Goal: Information Seeking & Learning: Learn about a topic

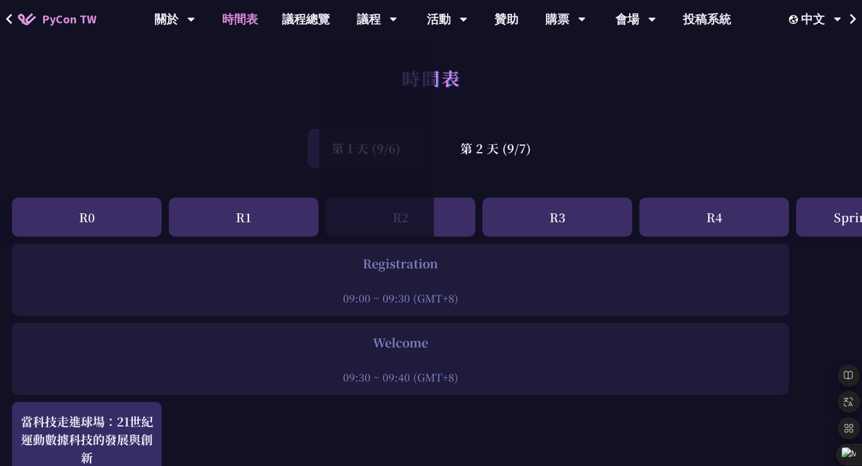
click at [616, 166] on div "第 1 天 (9/6) 第 2 天 (9/7)" at bounding box center [431, 148] width 862 height 51
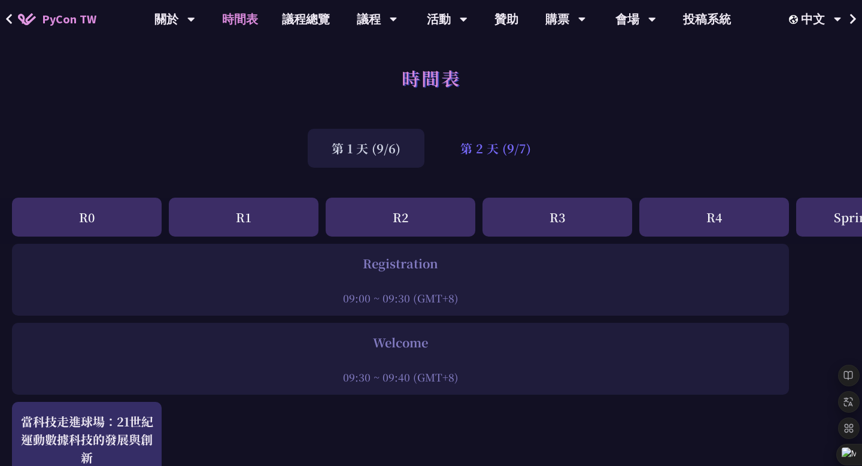
click at [508, 163] on div "第 2 天 (9/7)" at bounding box center [496, 148] width 119 height 39
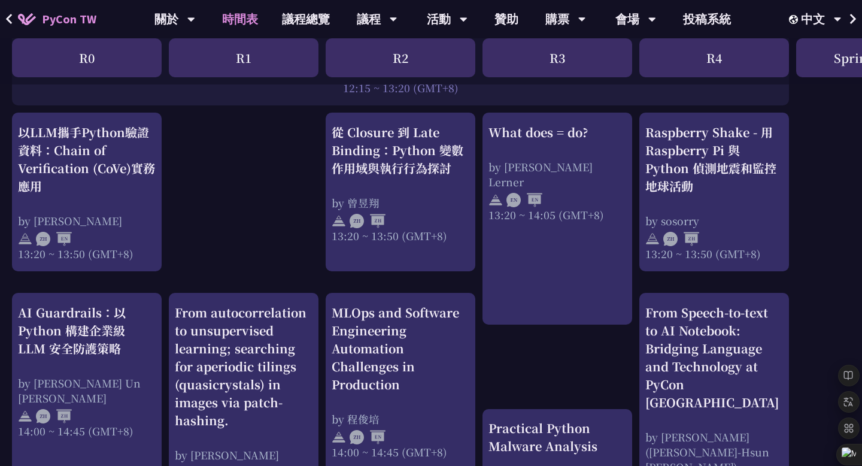
scroll to position [1022, 0]
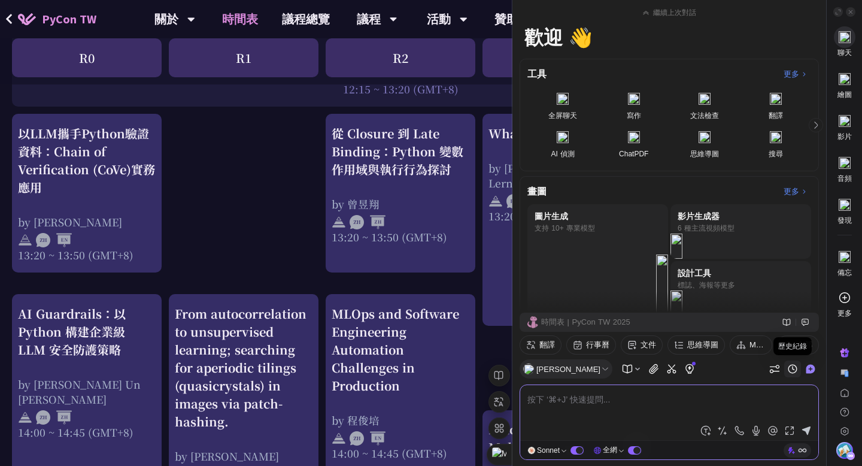
click at [789, 363] on icon at bounding box center [792, 368] width 11 height 11
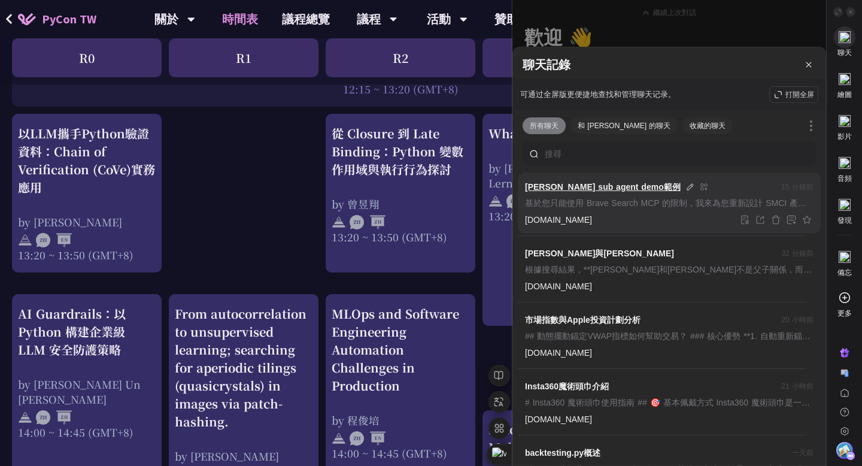
click at [635, 194] on div "[PERSON_NAME] sub agent demo範例 15 分鐘前 基於您只能使用 Brave Search MCP 的限制，我來為您重新設計 SMC…" at bounding box center [669, 195] width 289 height 30
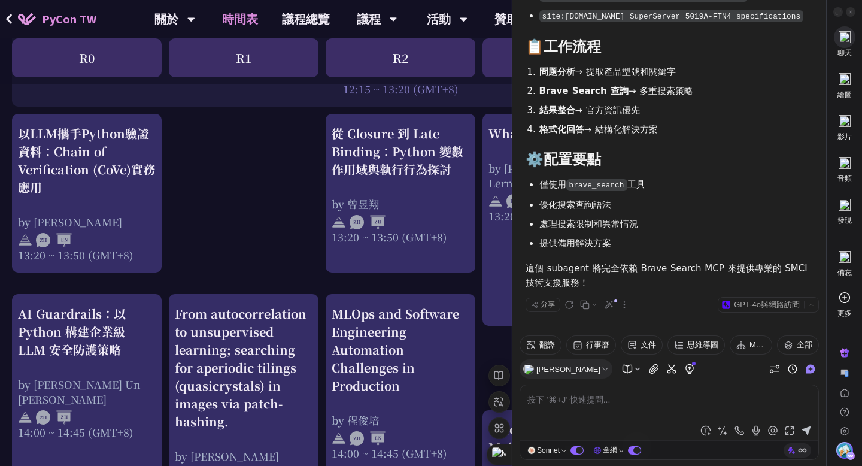
scroll to position [13291, 0]
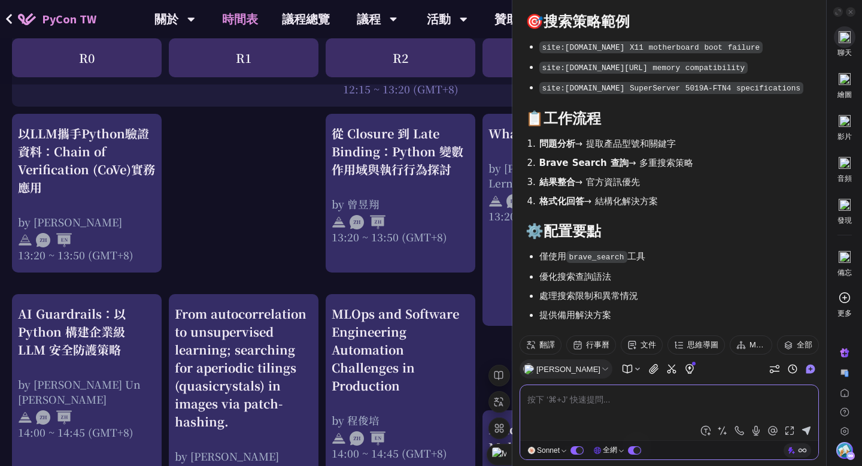
click at [585, 405] on textarea at bounding box center [670, 406] width 284 height 29
type textarea "幫"
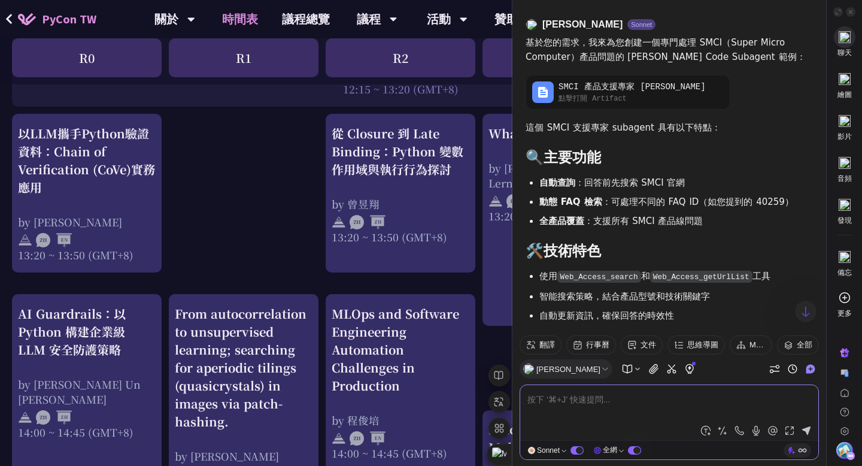
scroll to position [12525, 0]
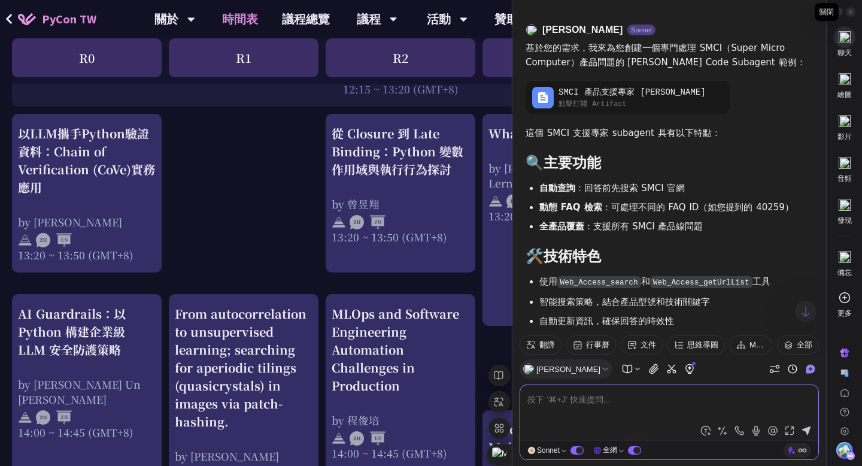
click at [851, 14] on icon at bounding box center [851, 12] width 6 height 6
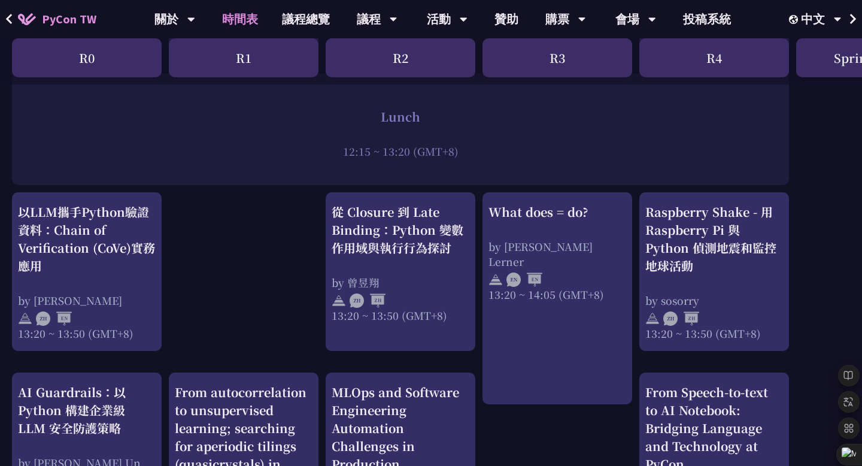
scroll to position [944, 0]
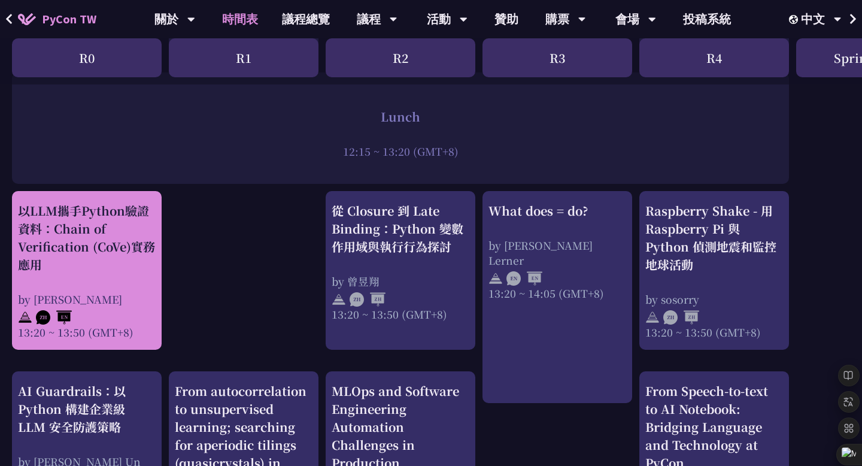
click at [131, 265] on div "以LLM攜手Python驗證資料：Chain of Verification (CoVe)實務應用" at bounding box center [87, 238] width 138 height 72
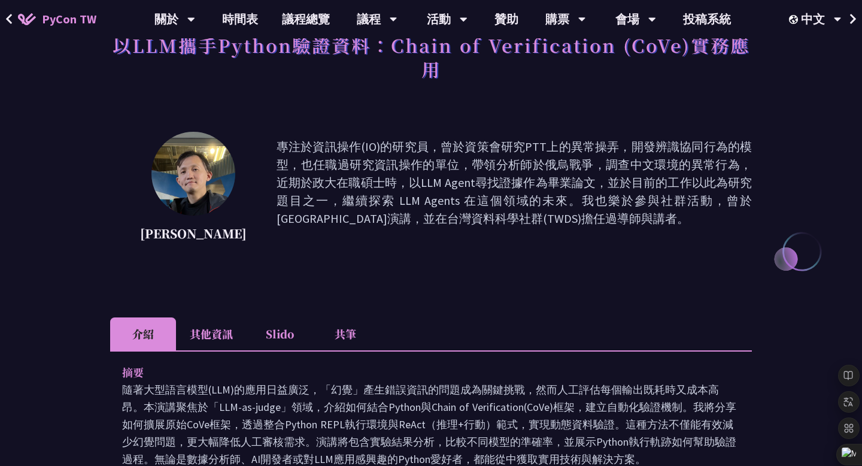
scroll to position [94, 0]
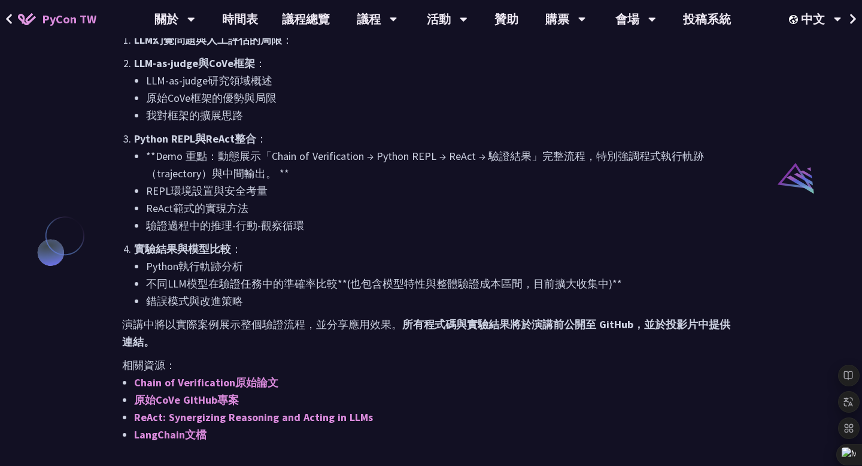
scroll to position [944, 0]
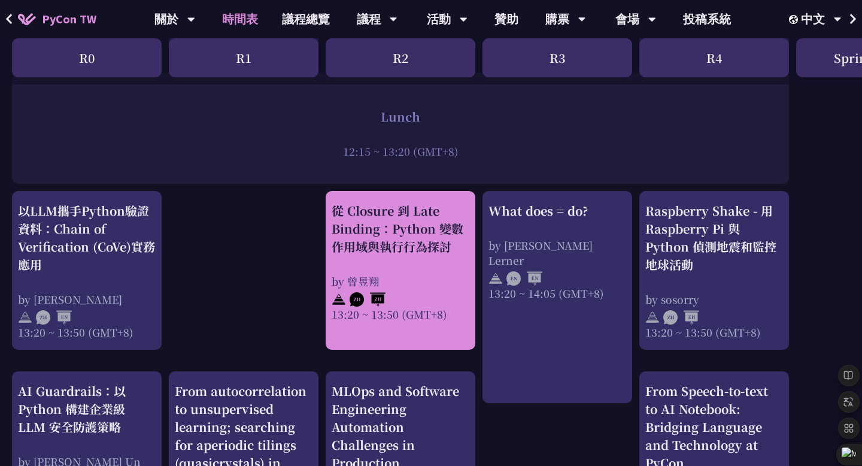
click at [360, 272] on div "從 Closure 到 Late Binding：Python 變數作用域與執行行為探討 by 曾昱翔 13:20 ~ 13:50 (GMT+8)" at bounding box center [401, 262] width 138 height 120
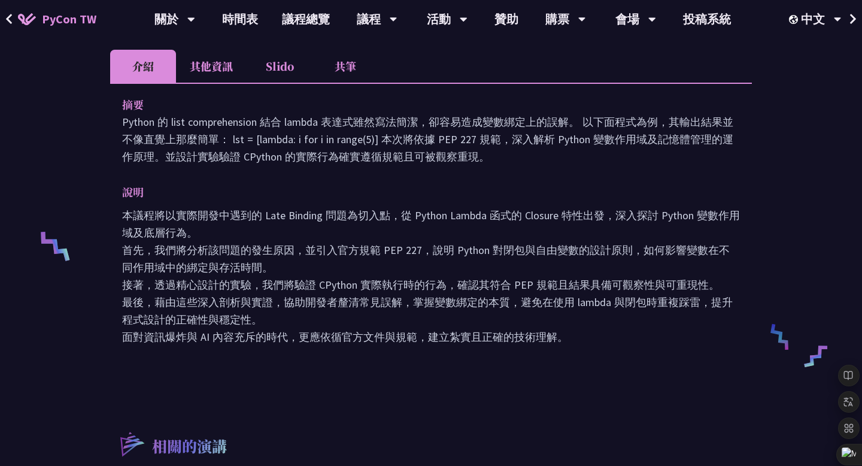
scroll to position [344, 0]
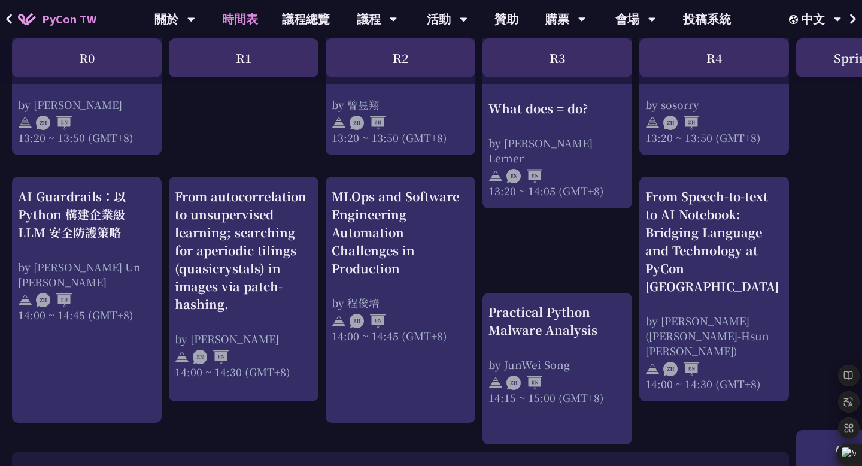
scroll to position [1140, 0]
